Goal: Transaction & Acquisition: Purchase product/service

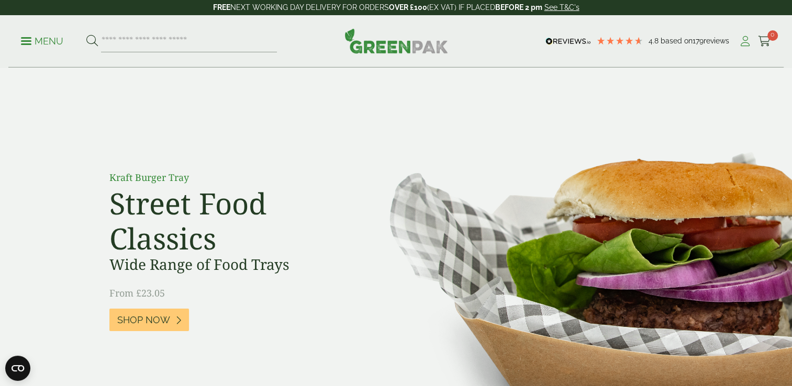
click at [746, 40] on icon at bounding box center [745, 41] width 13 height 10
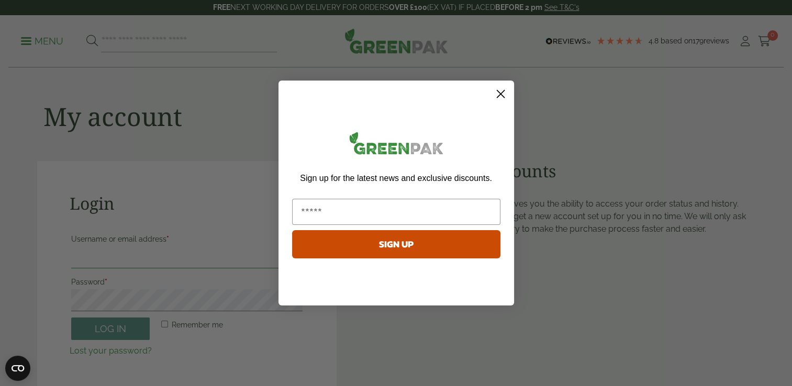
type input "**********"
click at [500, 93] on icon "Close dialog" at bounding box center [500, 94] width 7 height 7
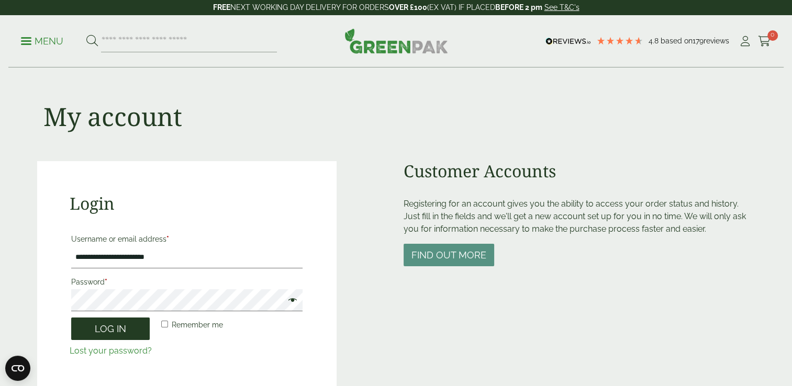
click at [120, 326] on button "Log in" at bounding box center [110, 329] width 79 height 23
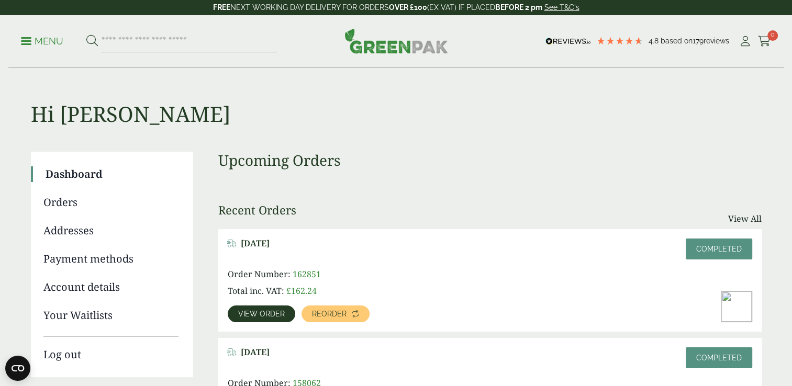
click at [545, 161] on h3 "Upcoming Orders" at bounding box center [490, 161] width 544 height 18
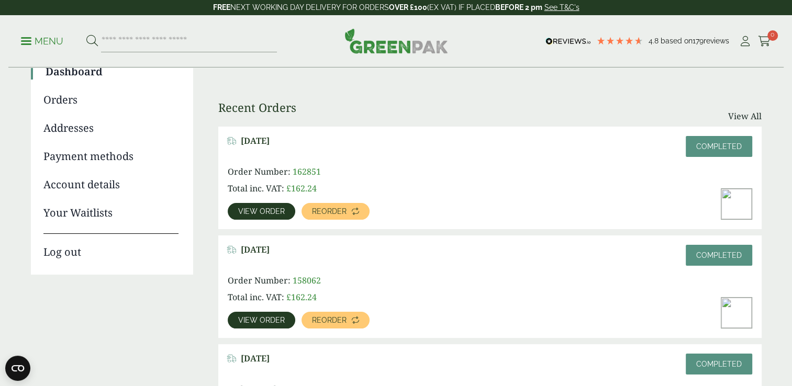
scroll to position [105, 0]
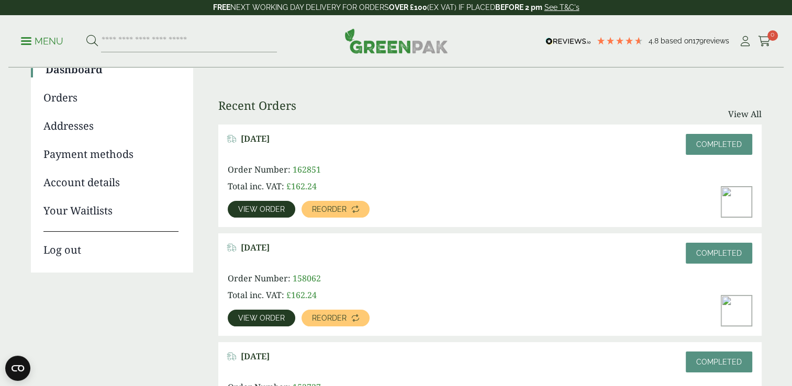
click at [263, 212] on span "View order" at bounding box center [261, 209] width 47 height 7
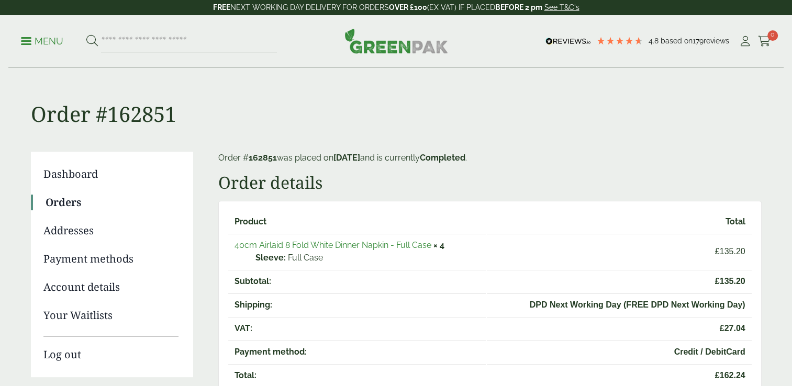
scroll to position [21, 0]
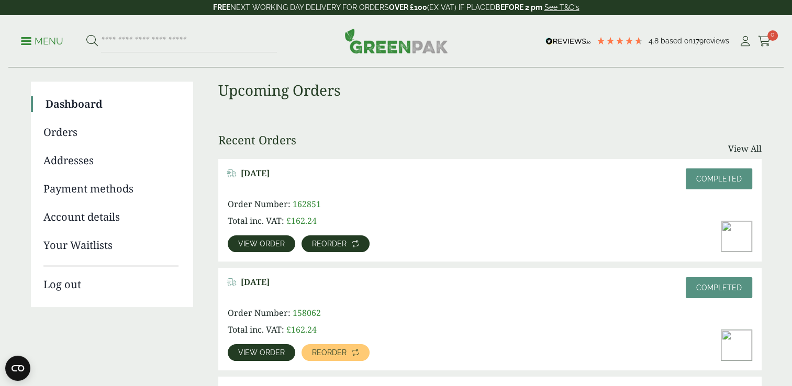
click at [335, 245] on span "Reorder" at bounding box center [329, 243] width 35 height 7
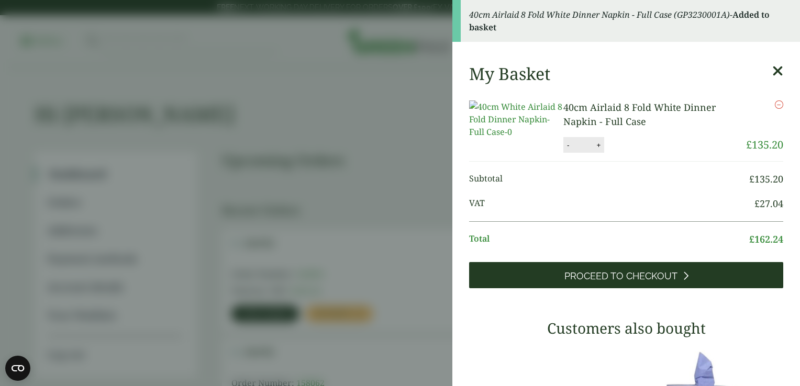
click at [609, 281] on span "Proceed to Checkout" at bounding box center [621, 277] width 113 height 12
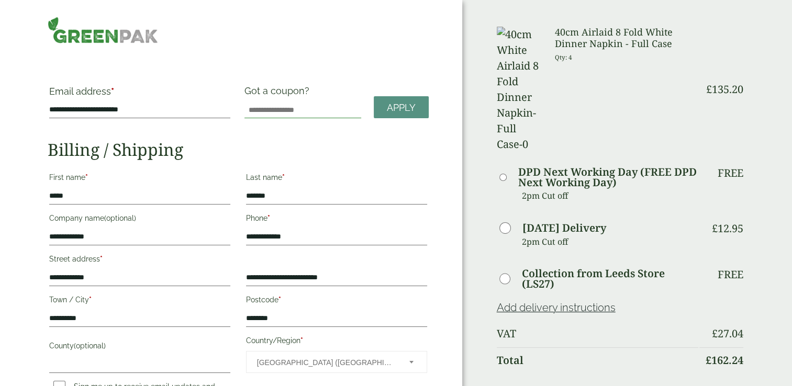
click at [287, 108] on input "Got a coupon?" at bounding box center [303, 110] width 117 height 17
click at [289, 108] on input "Got a coupon?" at bounding box center [303, 110] width 117 height 17
paste input "*****"
type input "*****"
click at [407, 108] on span "Apply" at bounding box center [401, 108] width 29 height 12
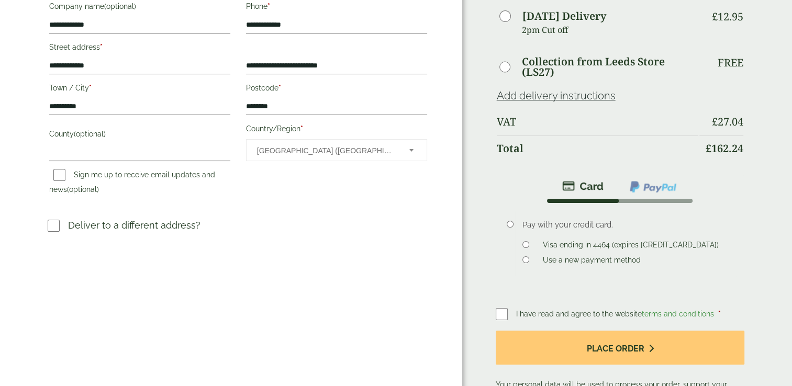
scroll to position [216, 0]
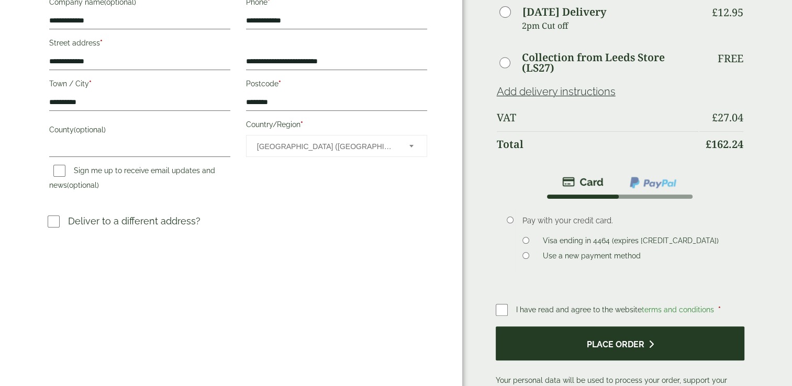
click at [619, 327] on button "Place order" at bounding box center [620, 344] width 249 height 34
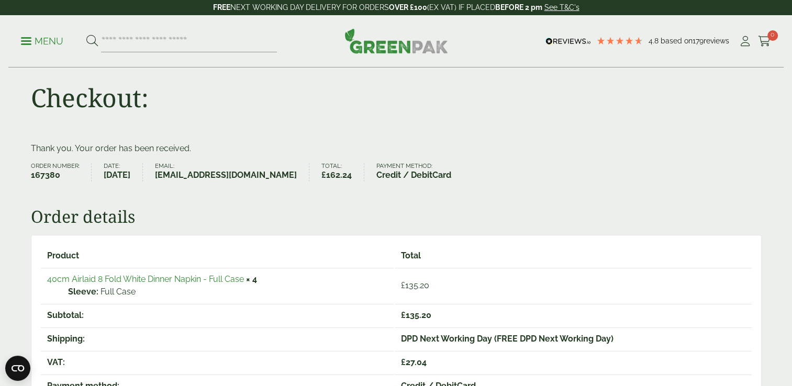
scroll to position [21, 0]
